Goal: Task Accomplishment & Management: Manage account settings

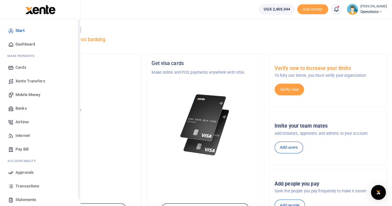
click at [35, 95] on span "Mobile Money" at bounding box center [28, 95] width 25 height 6
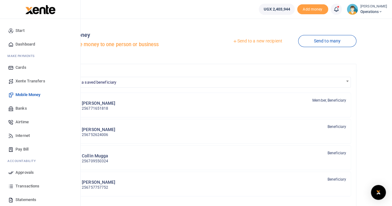
click at [20, 44] on span "Dashboard" at bounding box center [26, 44] width 20 height 6
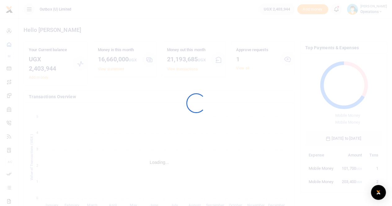
scroll to position [5, 5]
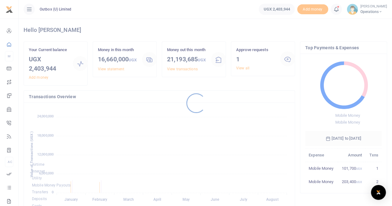
click at [244, 68] on div at bounding box center [196, 103] width 392 height 206
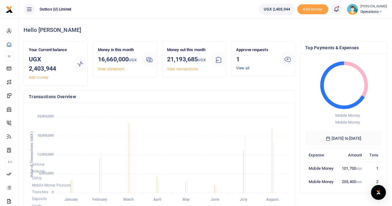
click at [242, 69] on link "View all" at bounding box center [242, 68] width 13 height 4
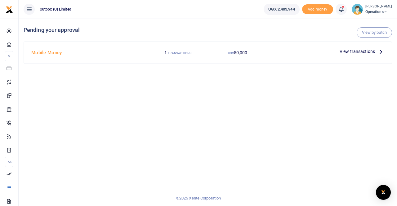
click at [356, 52] on span "View transactions" at bounding box center [357, 51] width 35 height 7
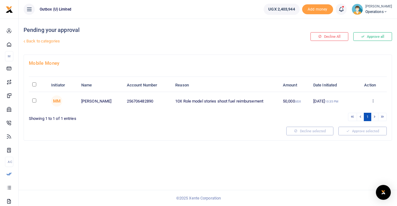
click at [36, 100] on input "checkbox" at bounding box center [34, 101] width 4 height 4
checkbox input "true"
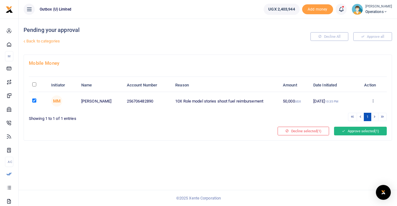
click at [364, 132] on button "Approve selected (1)" at bounding box center [360, 131] width 53 height 9
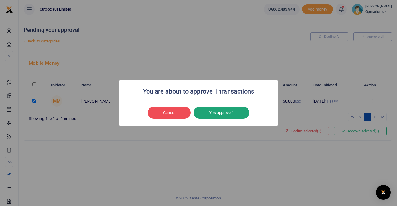
click at [220, 112] on button "Yes approve 1" at bounding box center [222, 113] width 56 height 12
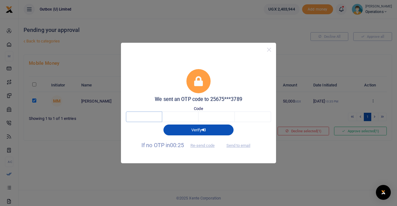
click at [139, 116] on input "text" at bounding box center [144, 117] width 36 height 11
click at [232, 146] on button "Send to email" at bounding box center [238, 146] width 34 height 11
drag, startPoint x: 146, startPoint y: 117, endPoint x: 141, endPoint y: 117, distance: 5.0
click at [144, 118] on input "text" at bounding box center [144, 117] width 36 height 11
type input "3"
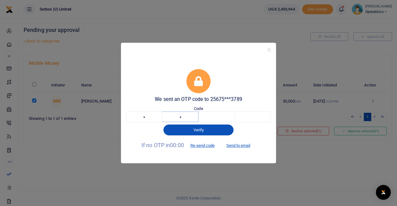
type input "5"
type input "6"
type input "8"
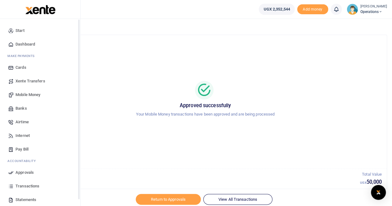
click at [25, 44] on span "Dashboard" at bounding box center [26, 44] width 20 height 6
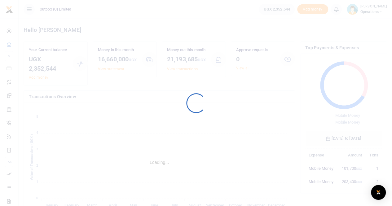
scroll to position [5, 5]
